Goal: Find specific page/section: Find specific page/section

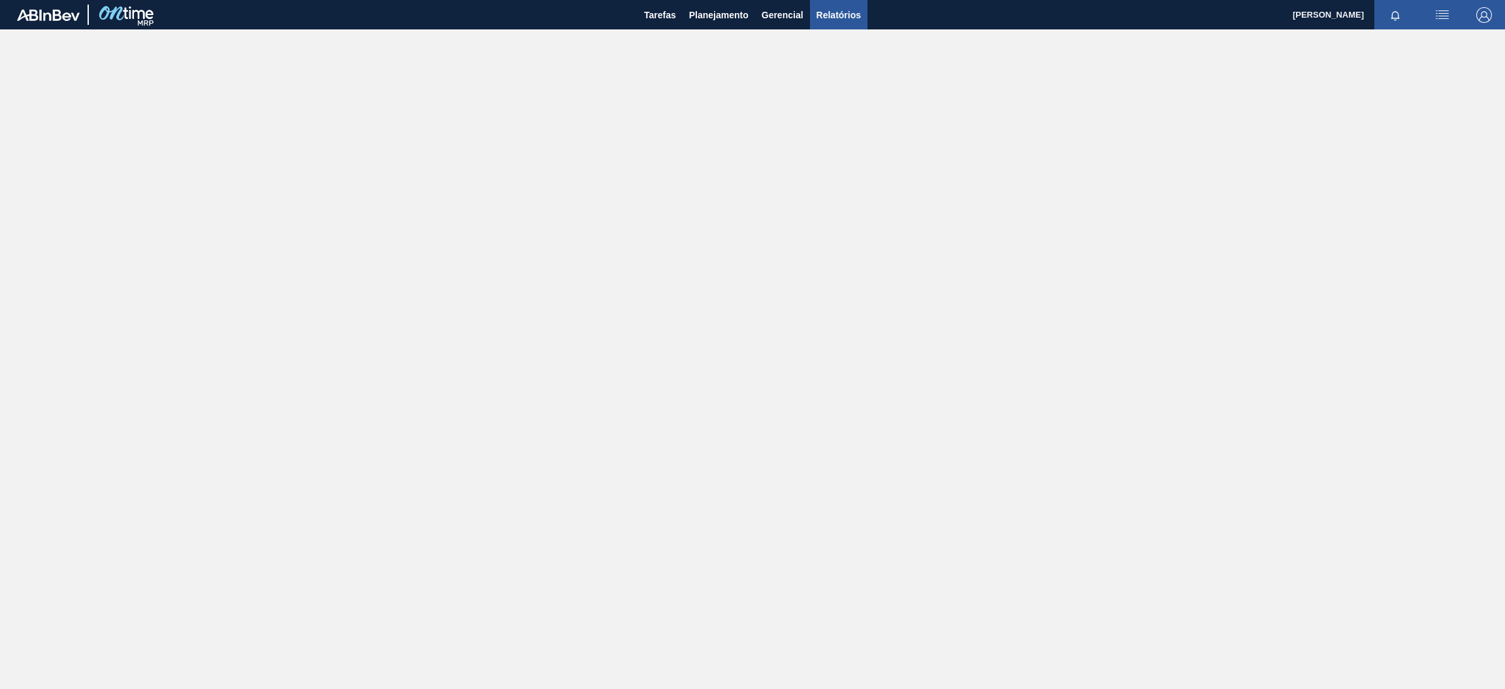
click at [822, 14] on span "Relatórios" at bounding box center [839, 15] width 44 height 16
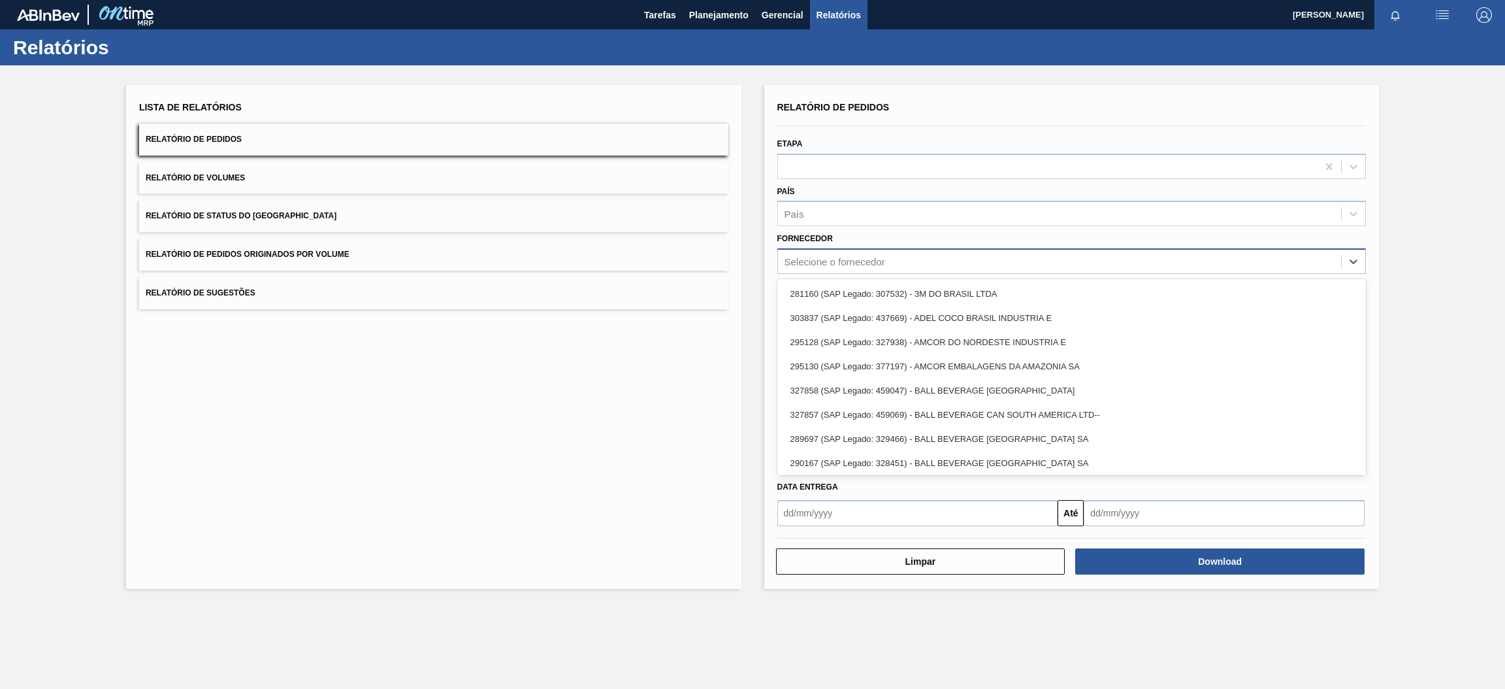
click at [837, 262] on div "Selecione o fornecedor" at bounding box center [835, 261] width 101 height 11
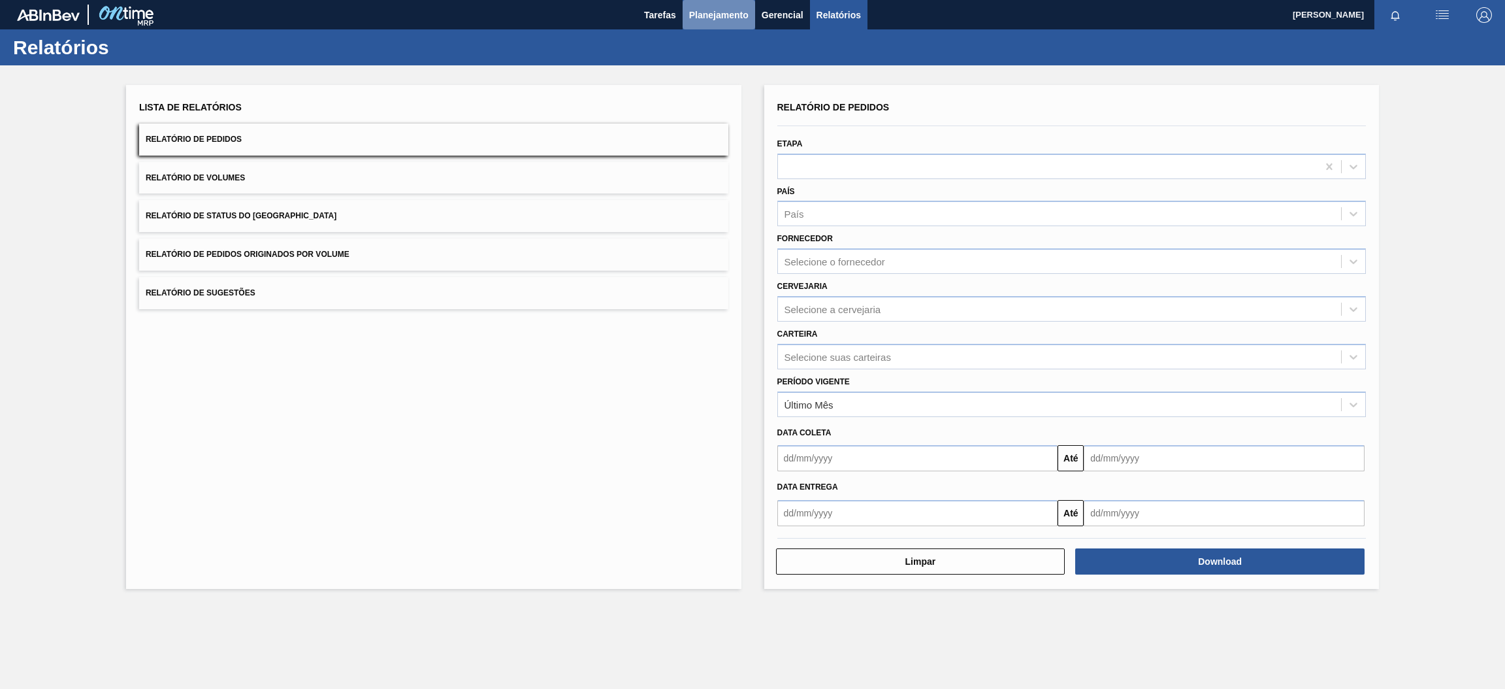
click at [708, 14] on span "Planejamento" at bounding box center [718, 15] width 59 height 16
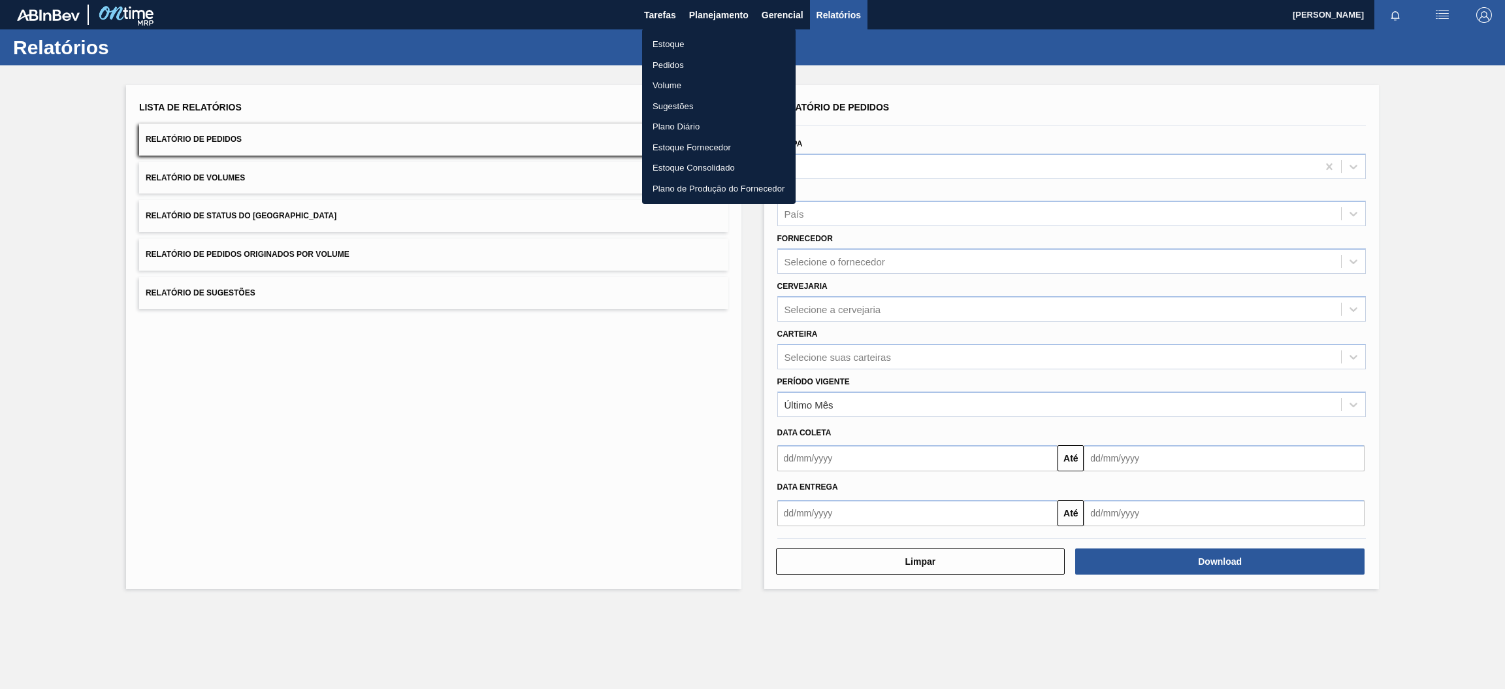
click at [696, 46] on li "Estoque" at bounding box center [719, 44] width 154 height 21
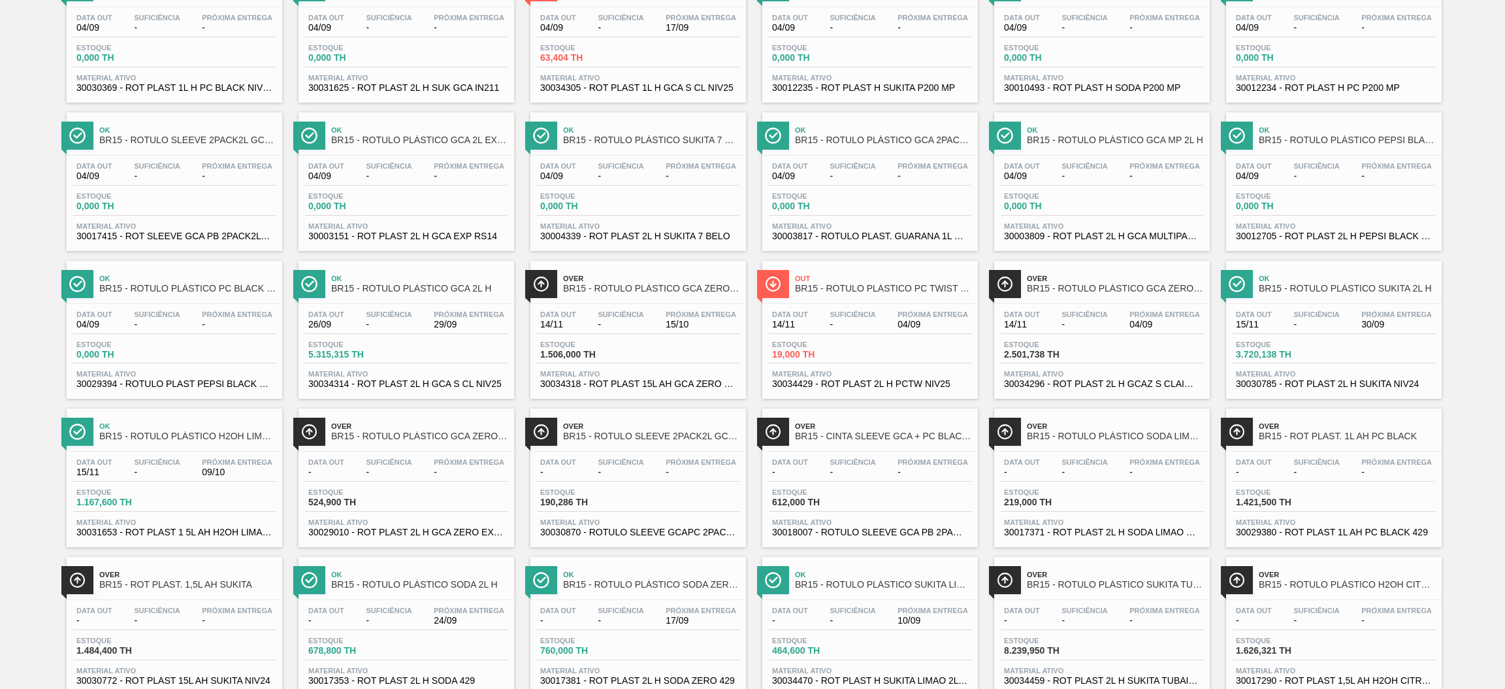
scroll to position [777, 0]
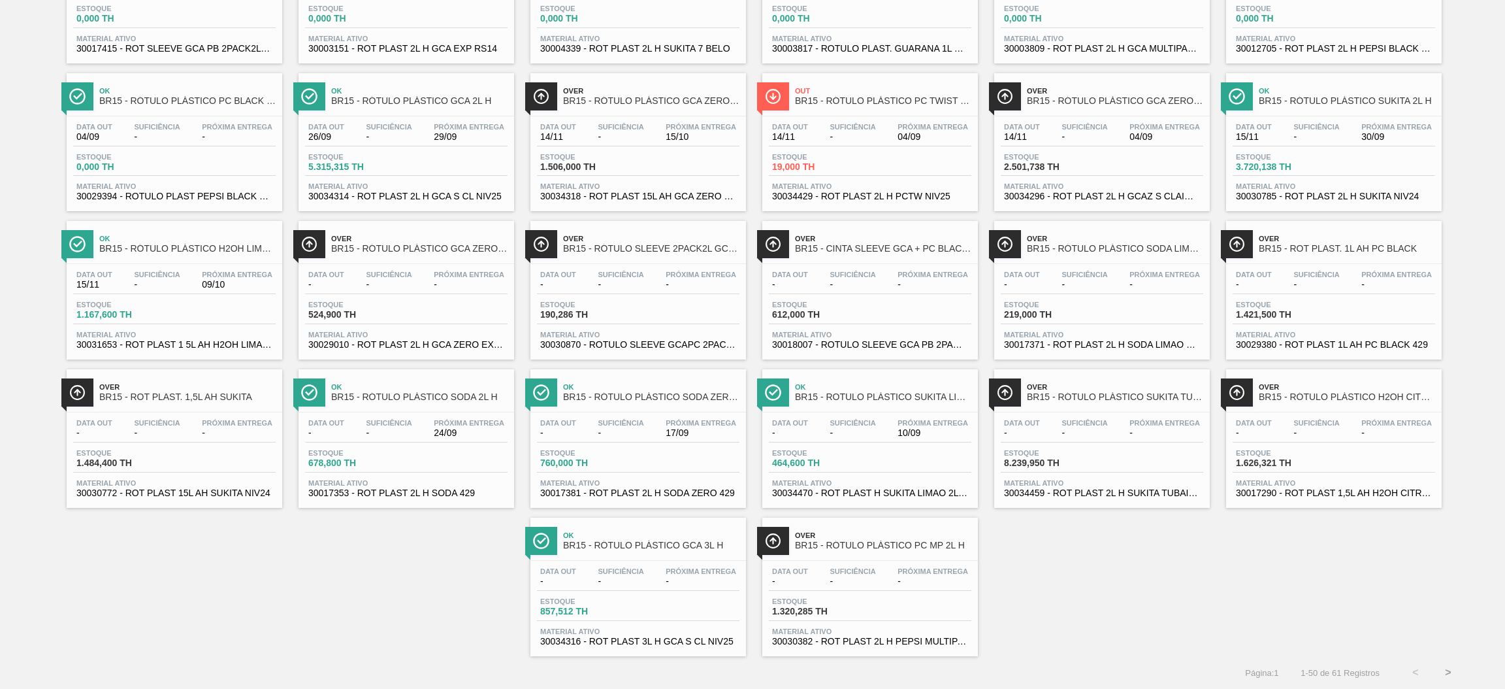
click at [910, 456] on div "Estoque 464,600 TH" at bounding box center [870, 461] width 203 height 24
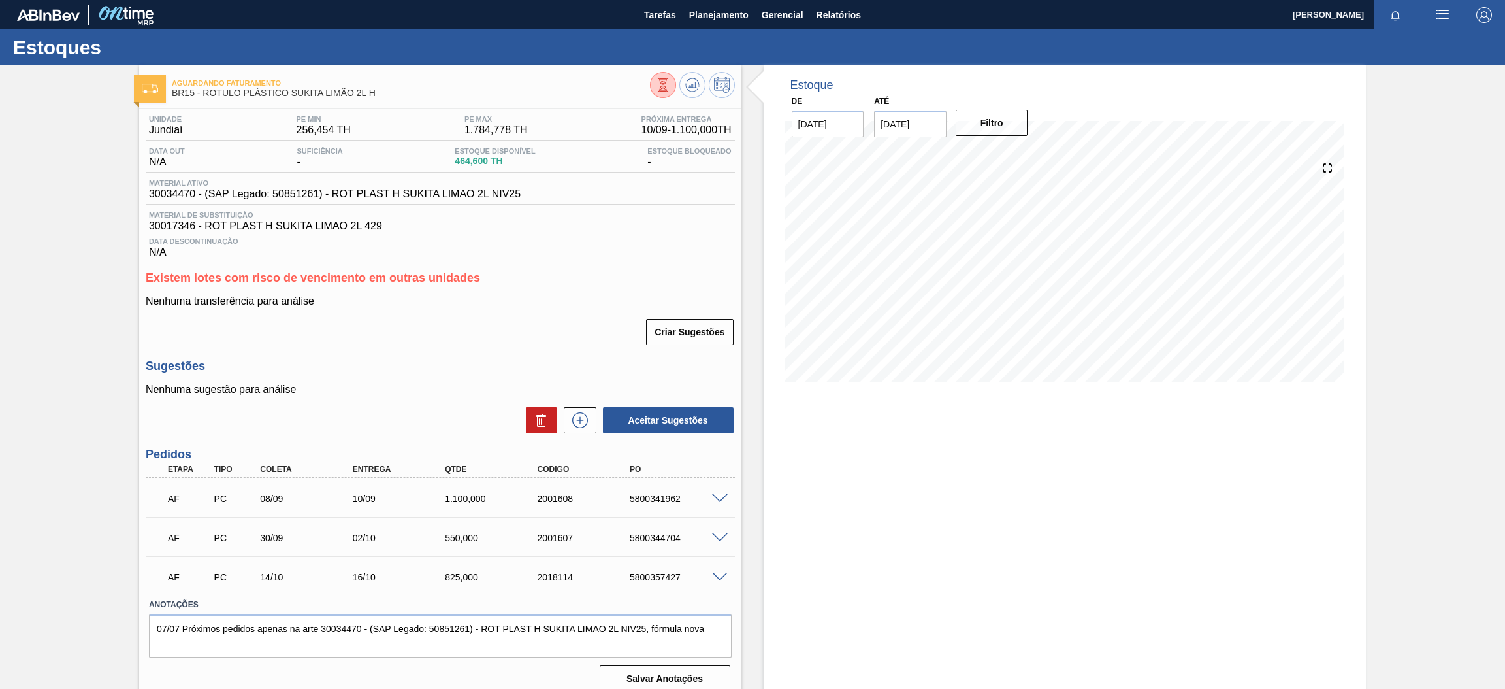
click at [723, 495] on span at bounding box center [720, 499] width 16 height 10
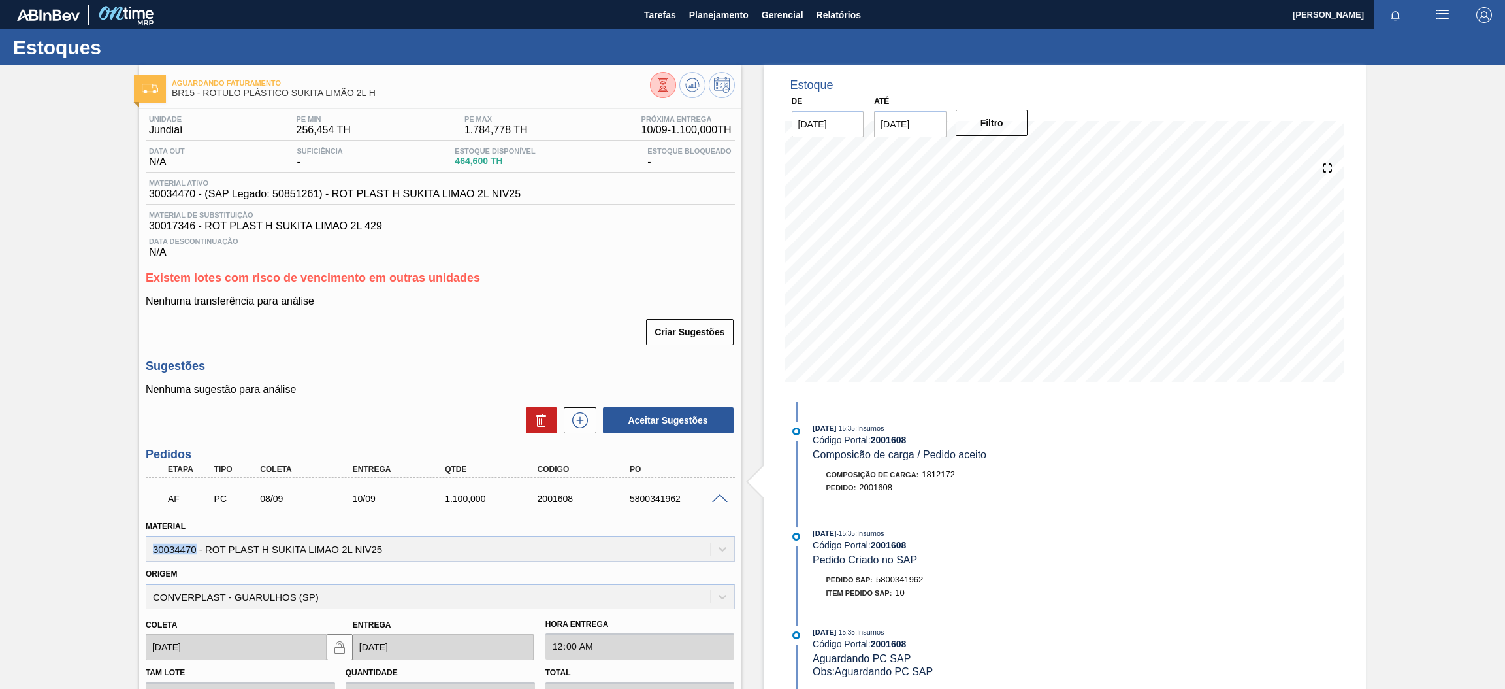
drag, startPoint x: 195, startPoint y: 547, endPoint x: 155, endPoint y: 549, distance: 39.2
click at [152, 549] on div "Material 30034470 - ROT PLAST H SUKITA LIMAO 2L NIV25" at bounding box center [440, 539] width 589 height 44
copy div "30034470"
